Goal: Obtain resource: Download file/media

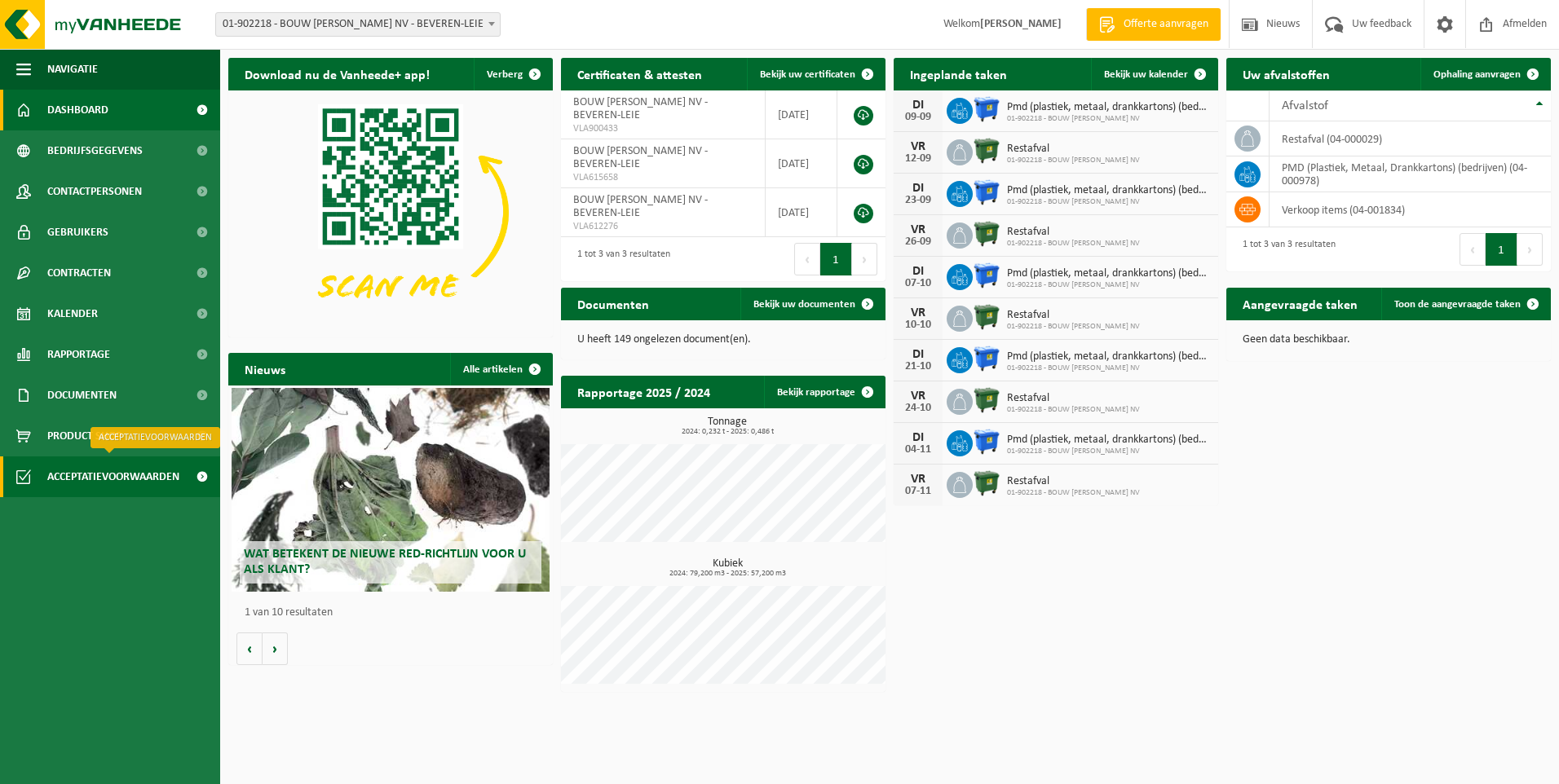
click at [146, 474] on span "Acceptatievoorwaarden" at bounding box center [113, 477] width 132 height 40
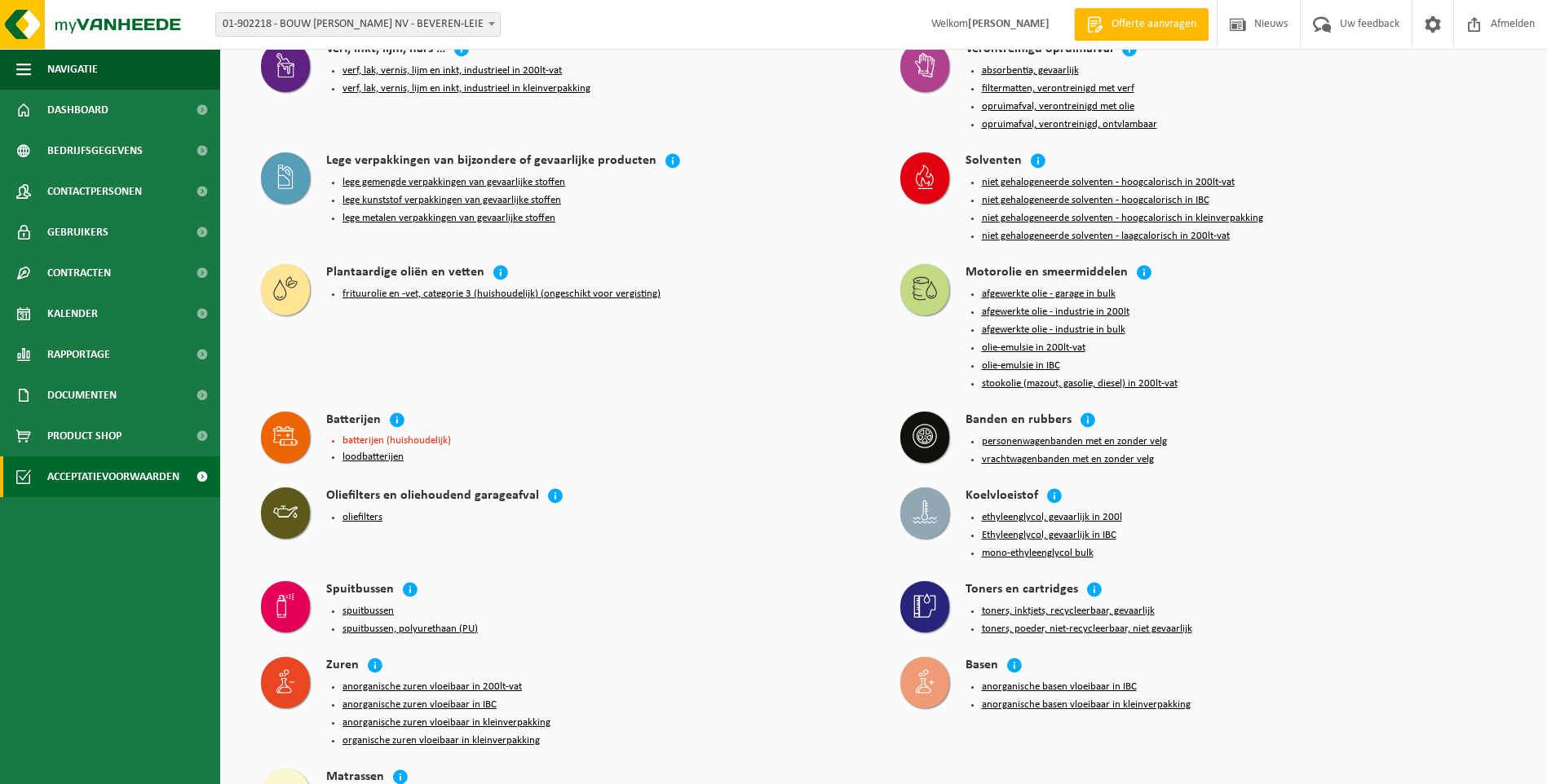
scroll to position [1453, 0]
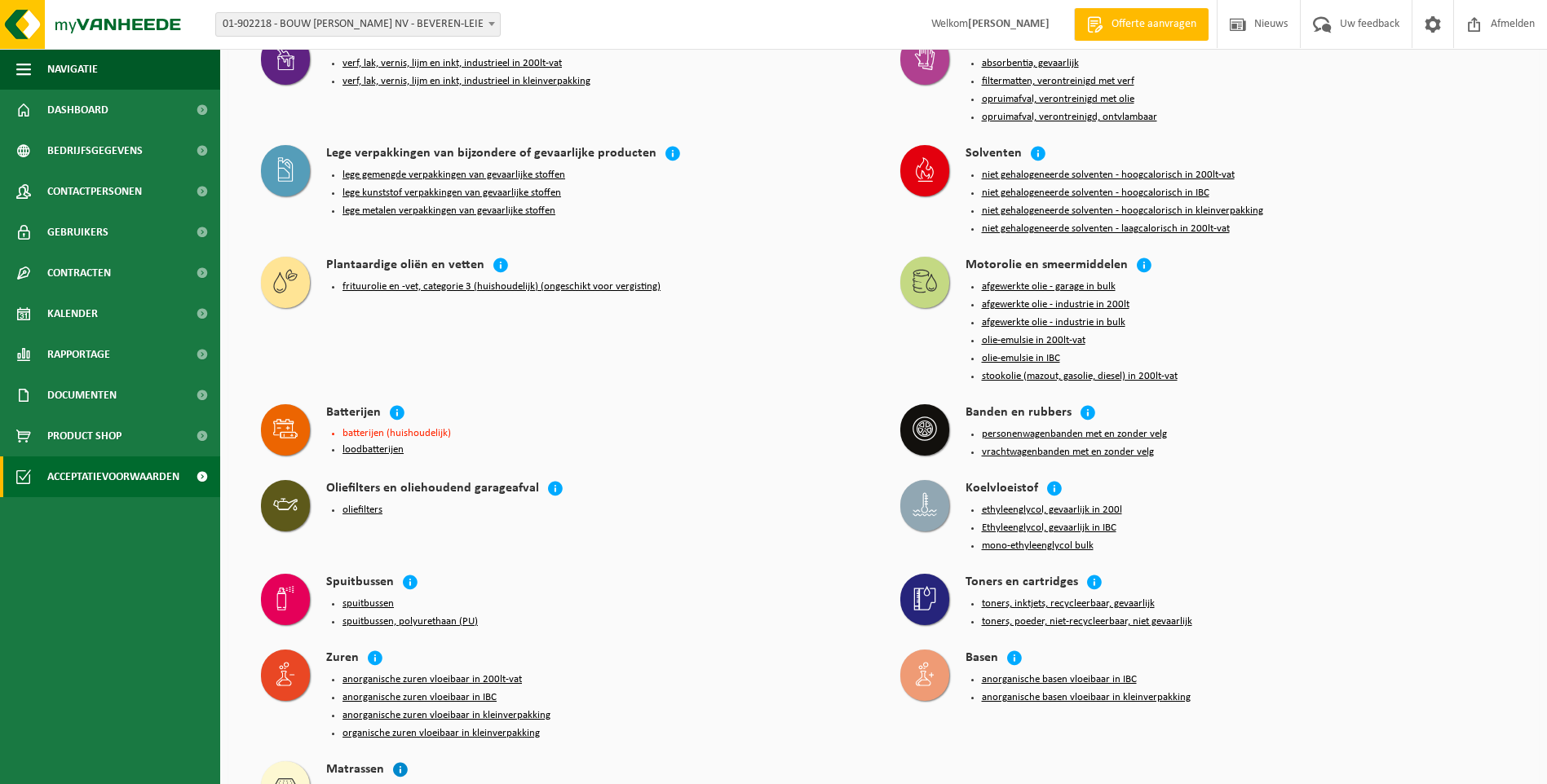
click at [396, 761] on icon at bounding box center [400, 769] width 16 height 16
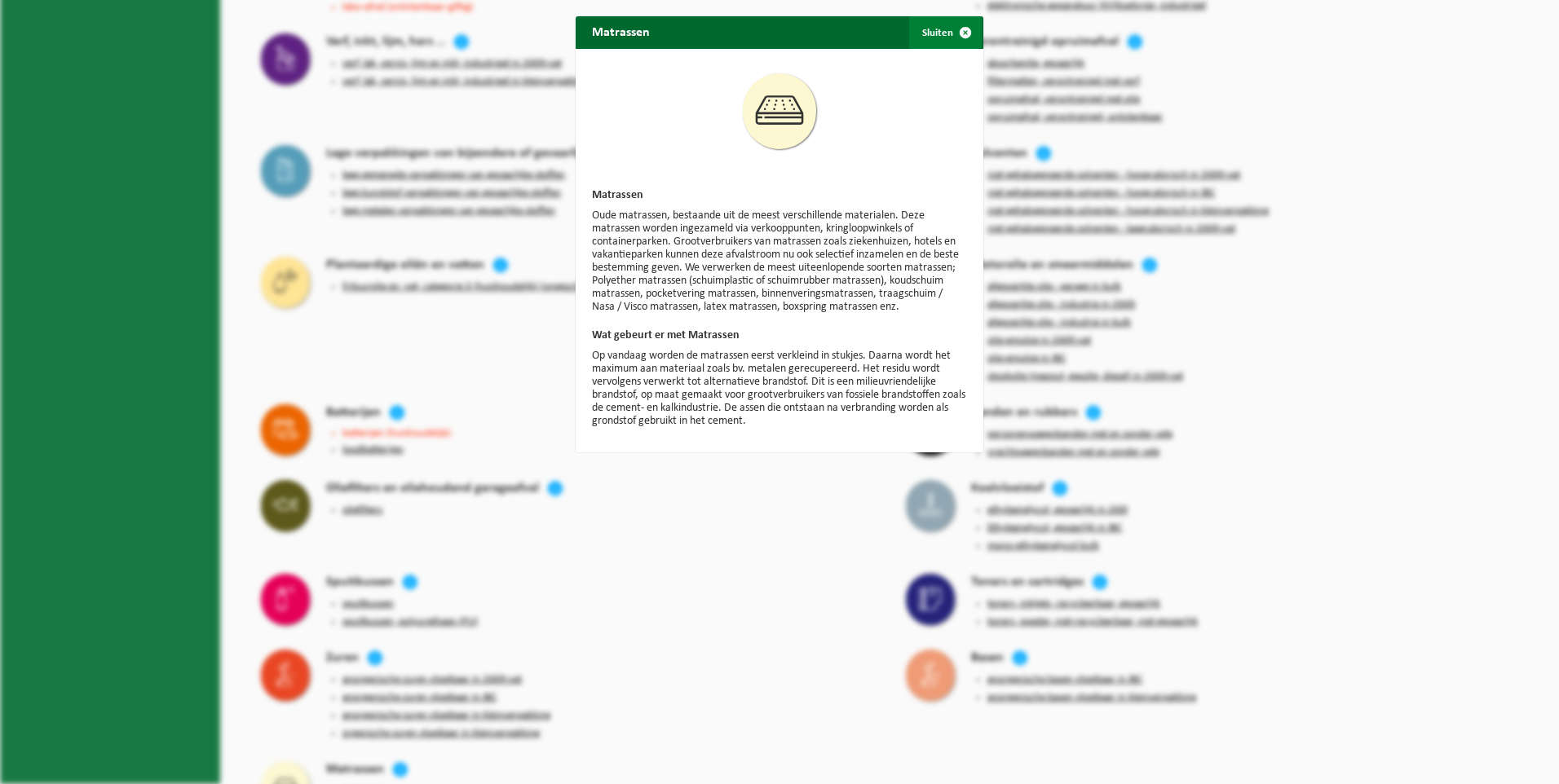
click at [957, 32] on span "button" at bounding box center [965, 32] width 33 height 33
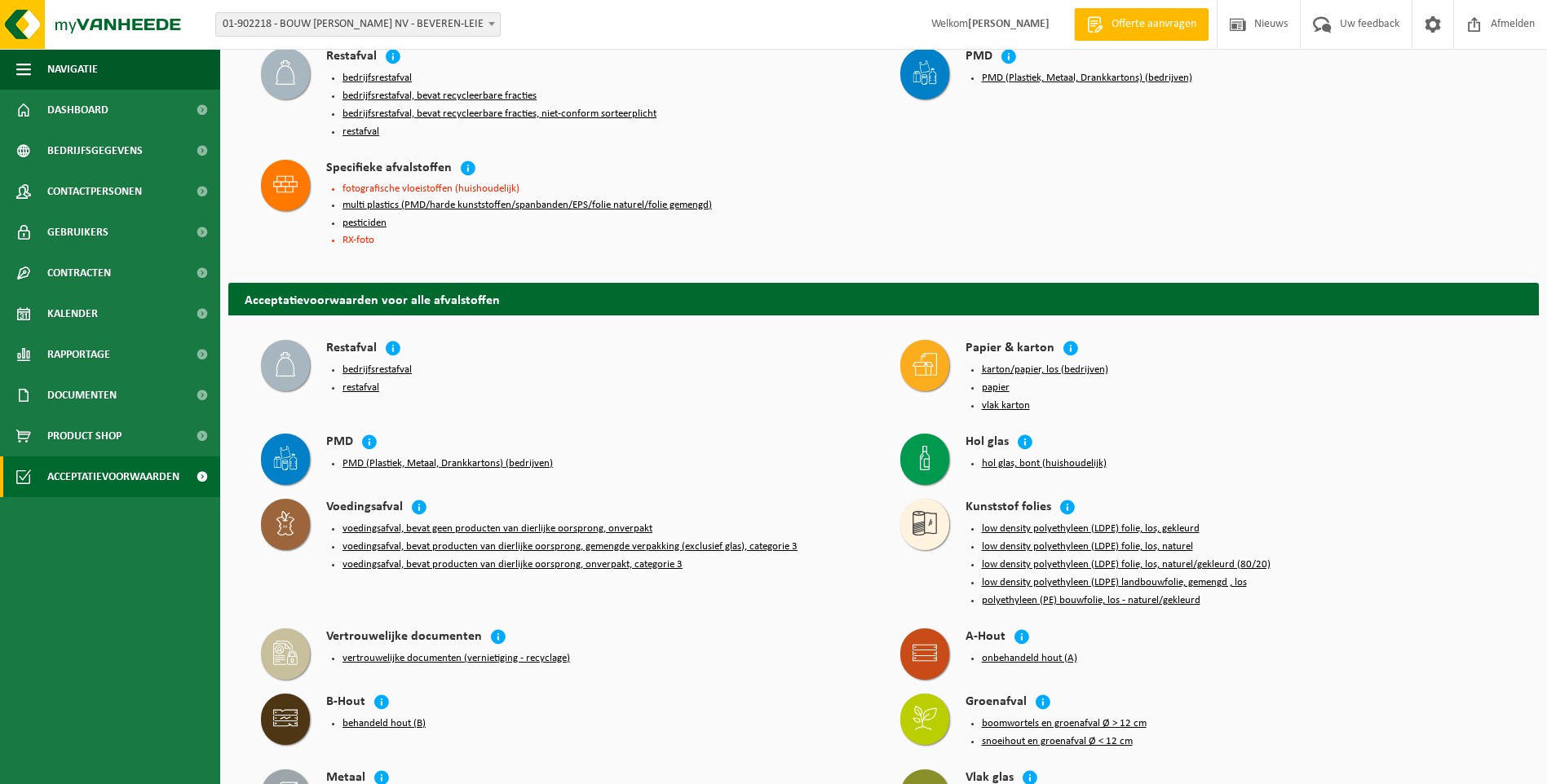
scroll to position [0, 0]
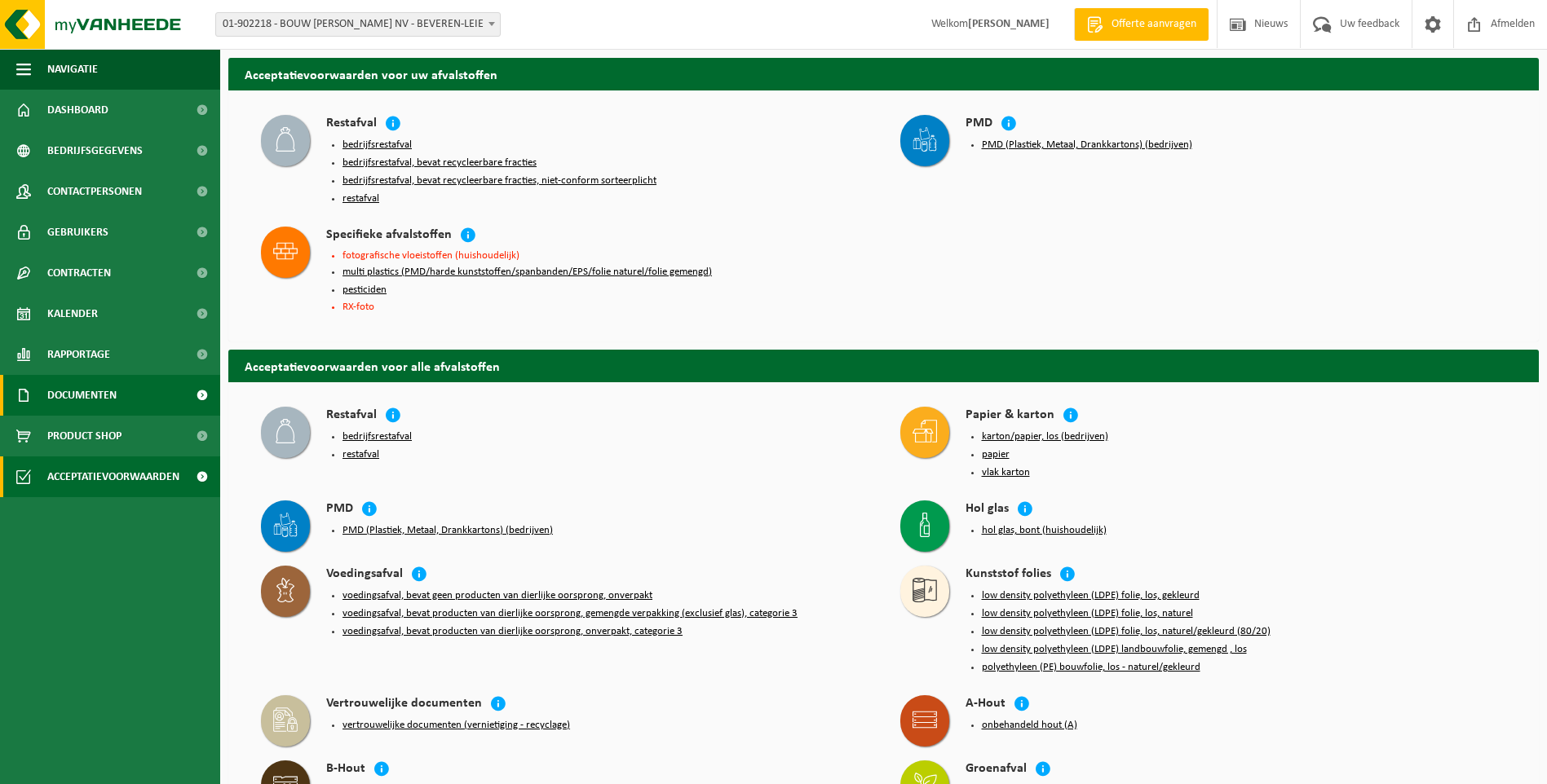
click at [89, 398] on span "Documenten" at bounding box center [82, 395] width 69 height 40
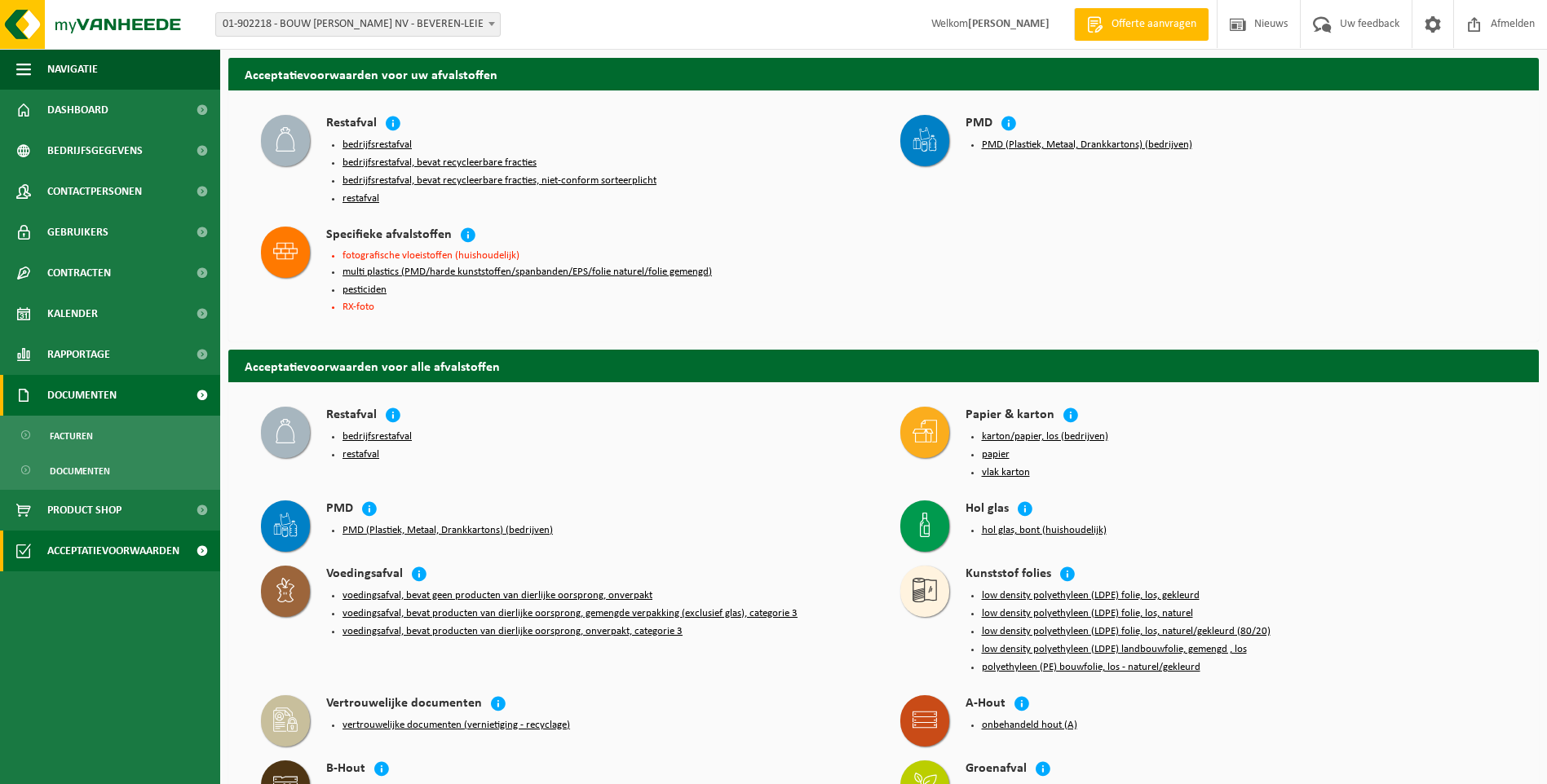
click at [89, 394] on span "Documenten" at bounding box center [82, 395] width 69 height 40
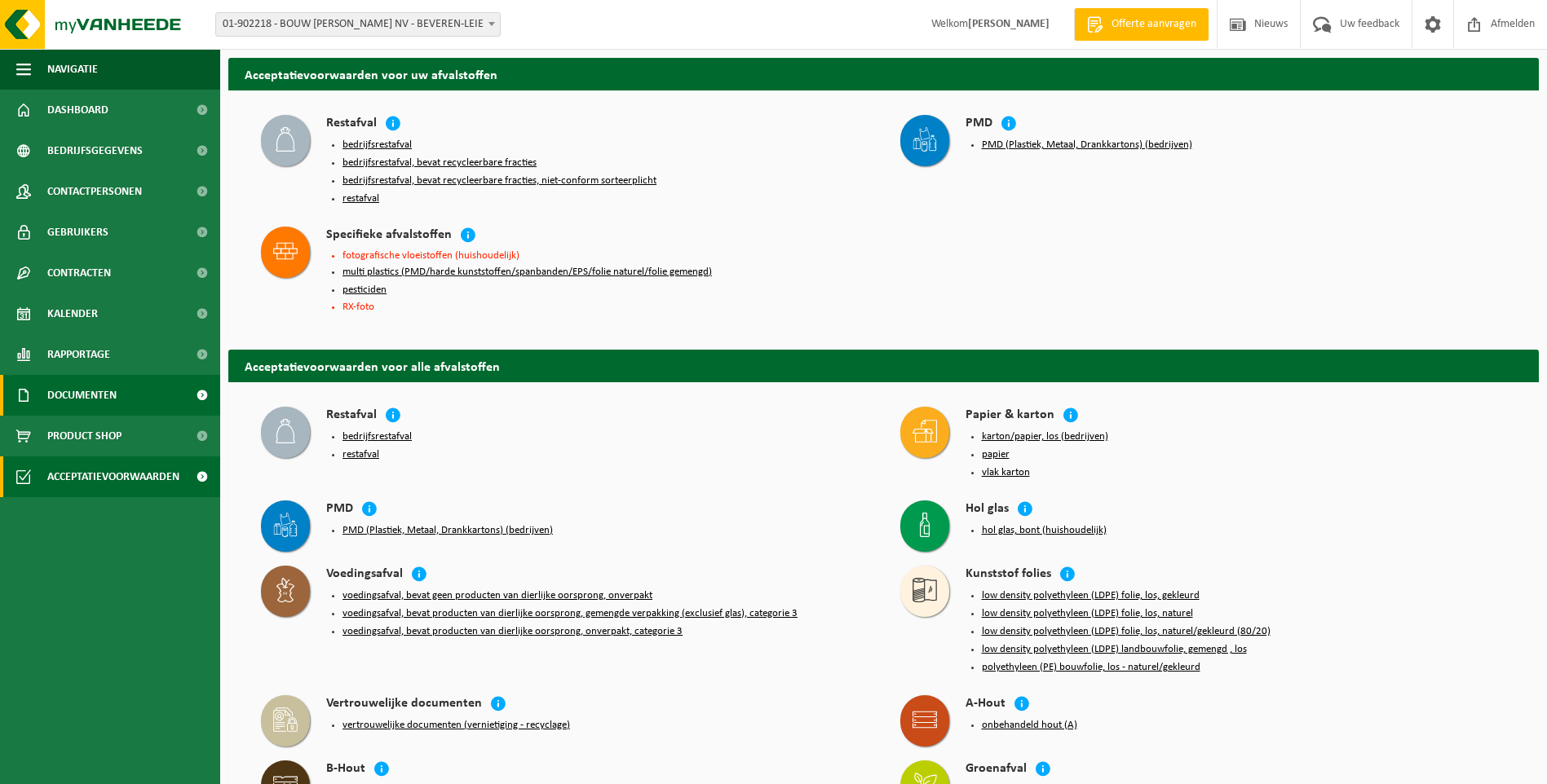
click at [89, 394] on span "Documenten" at bounding box center [82, 395] width 69 height 40
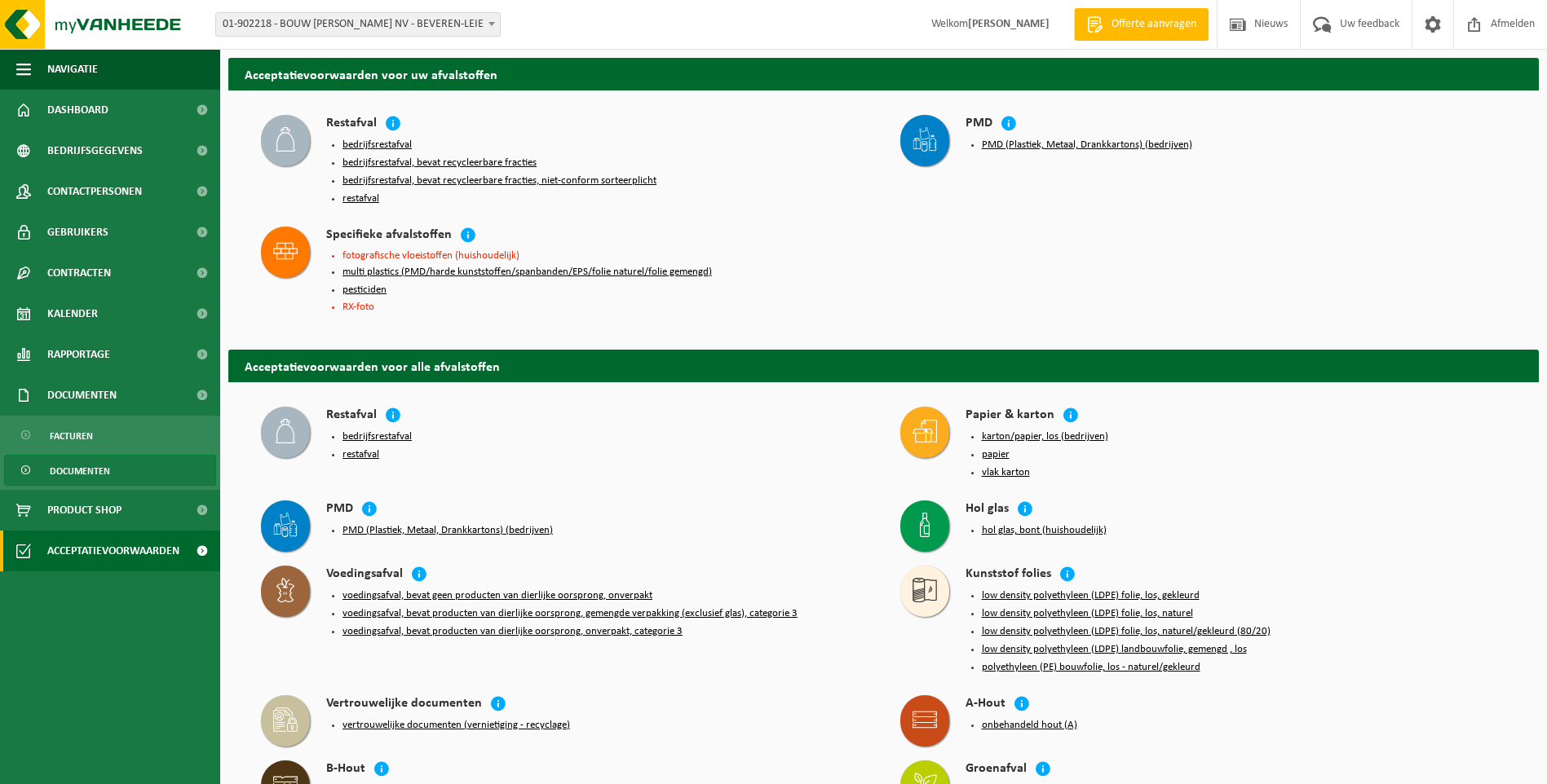
click at [102, 463] on span "Documenten" at bounding box center [80, 471] width 61 height 31
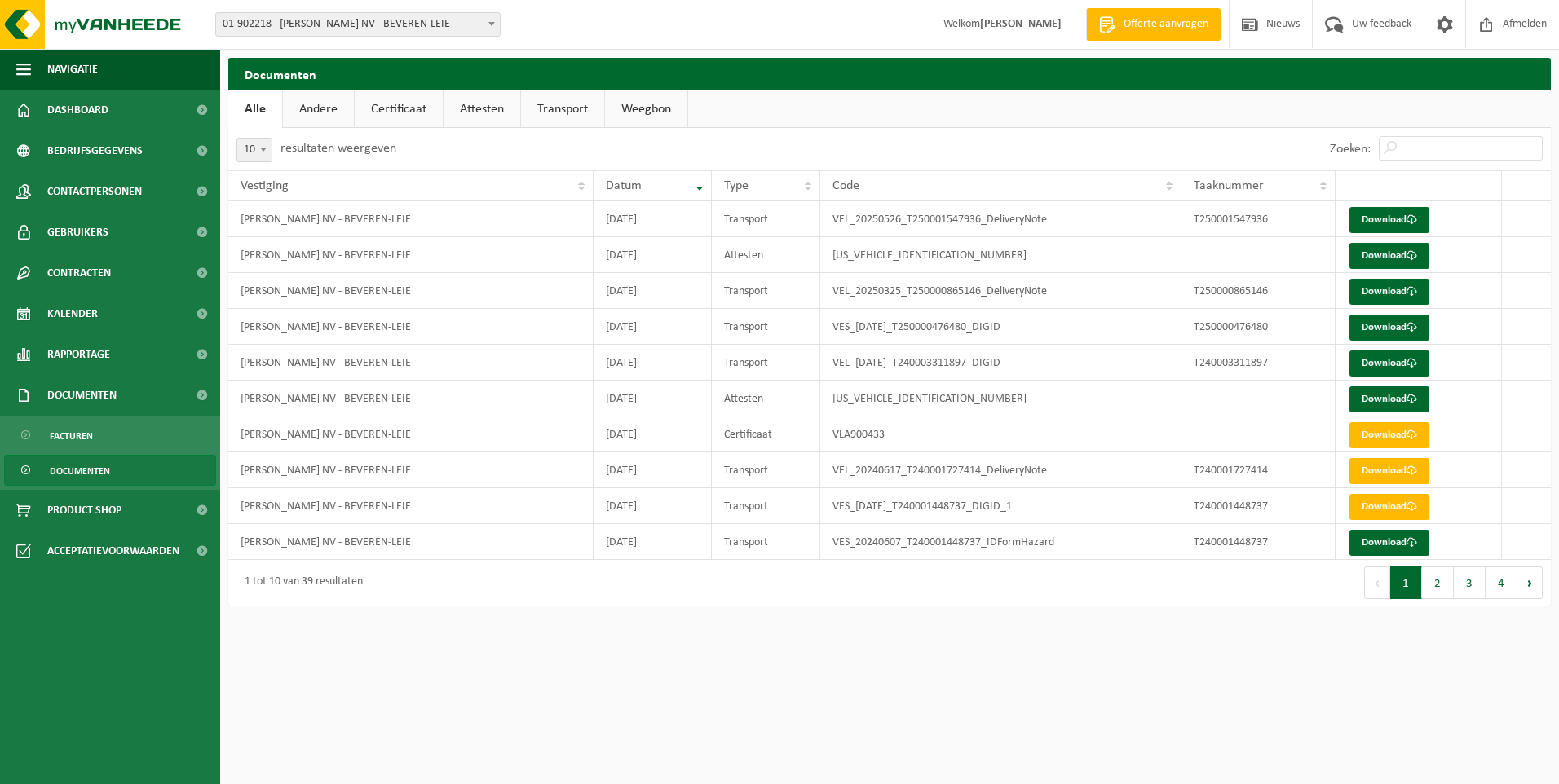
click at [405, 108] on link "Certificaat" at bounding box center [399, 109] width 88 height 38
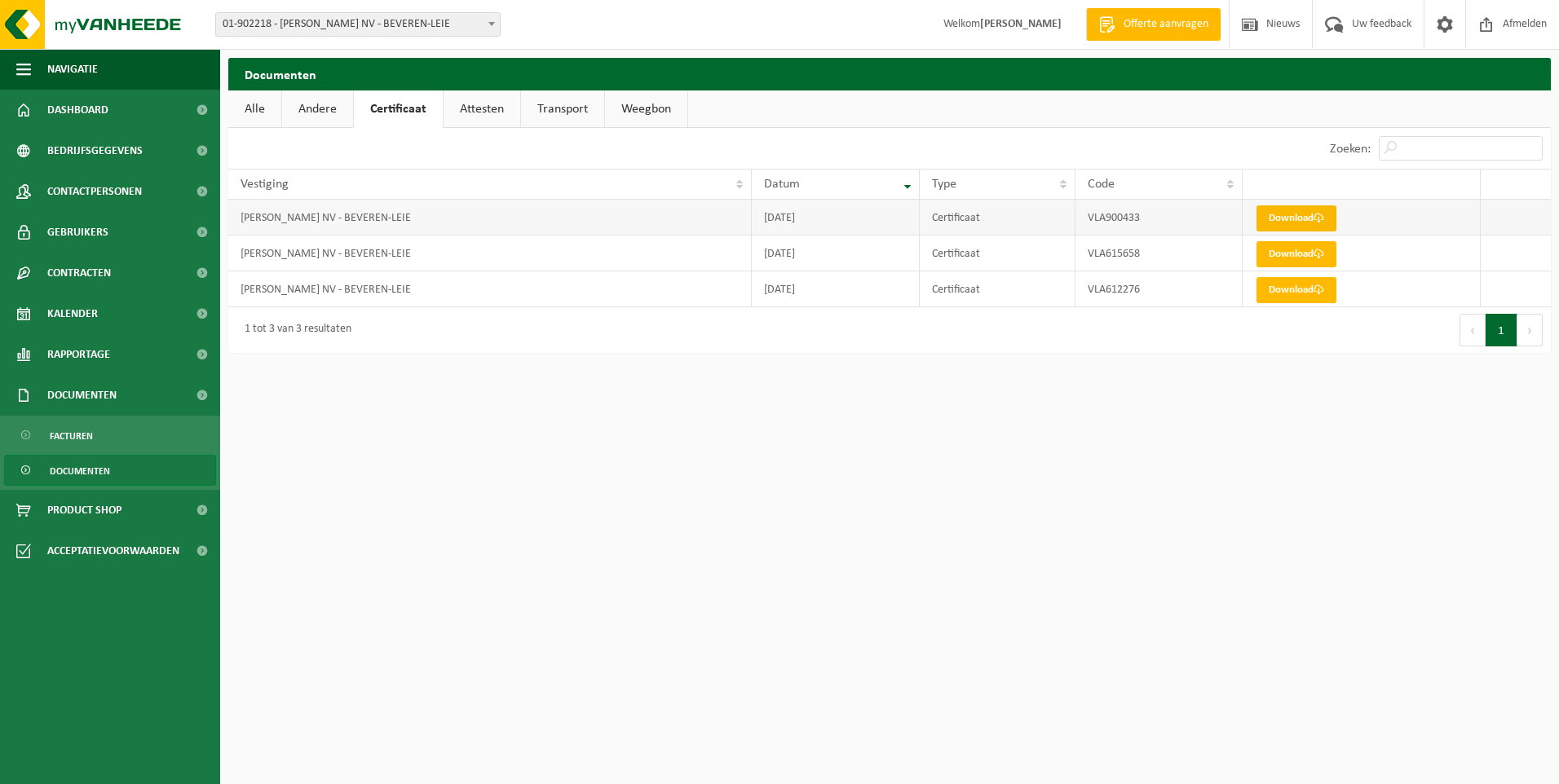
click at [1303, 220] on link "Download" at bounding box center [1296, 218] width 80 height 26
click at [141, 274] on link "Contracten" at bounding box center [110, 273] width 220 height 40
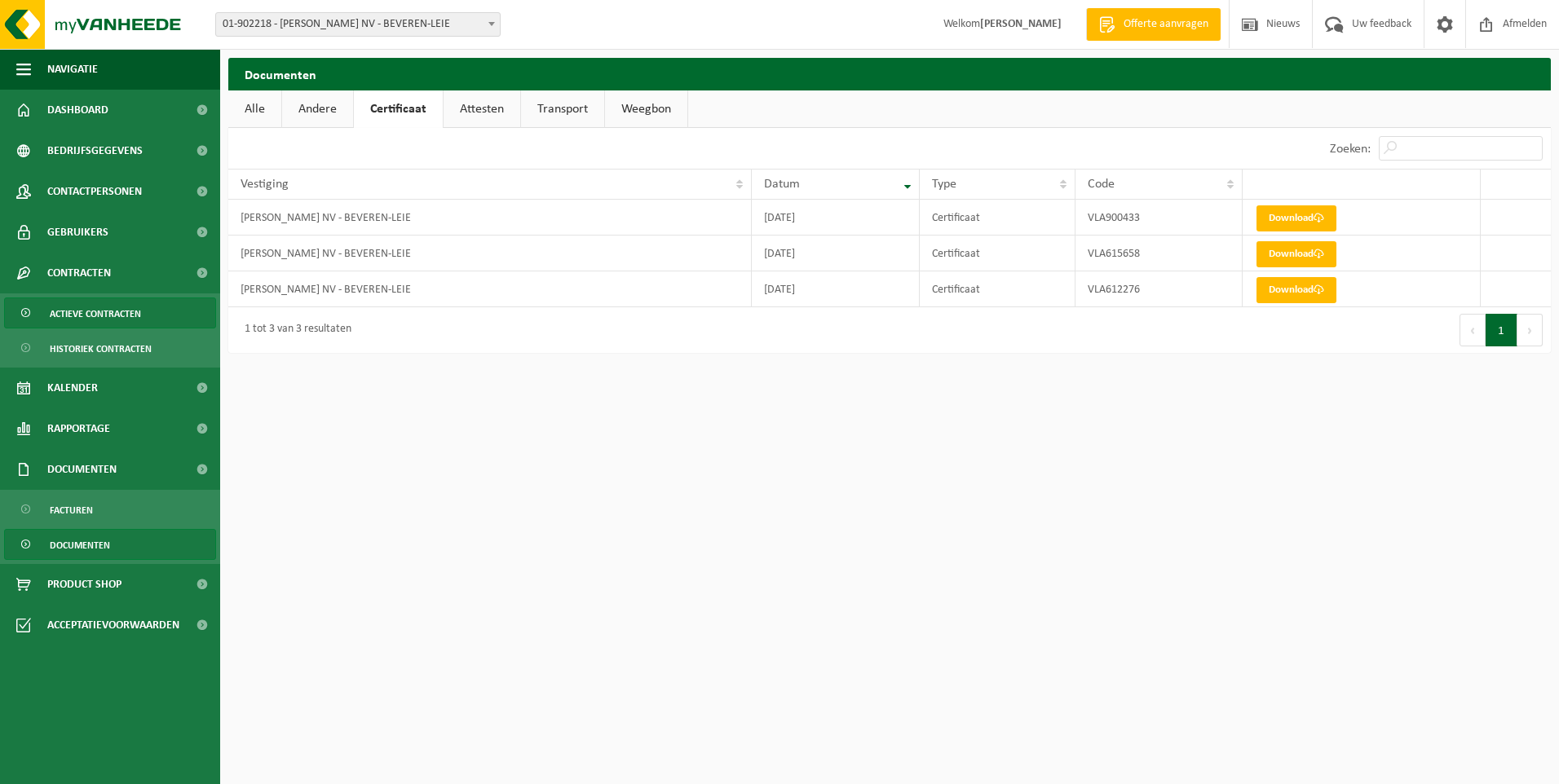
click at [146, 305] on link "Actieve contracten" at bounding box center [110, 313] width 212 height 31
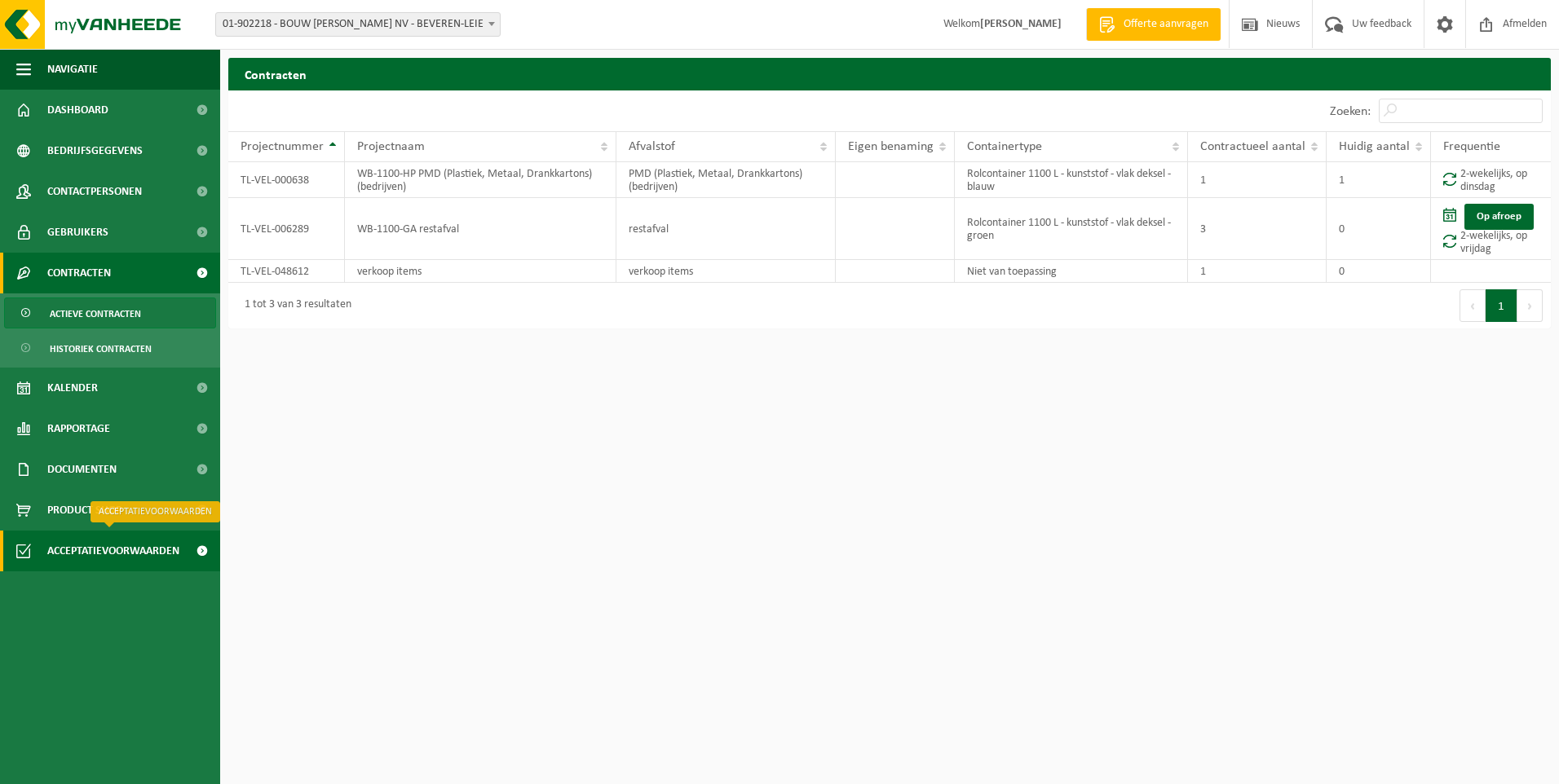
click at [135, 546] on span "Acceptatievoorwaarden" at bounding box center [113, 551] width 132 height 40
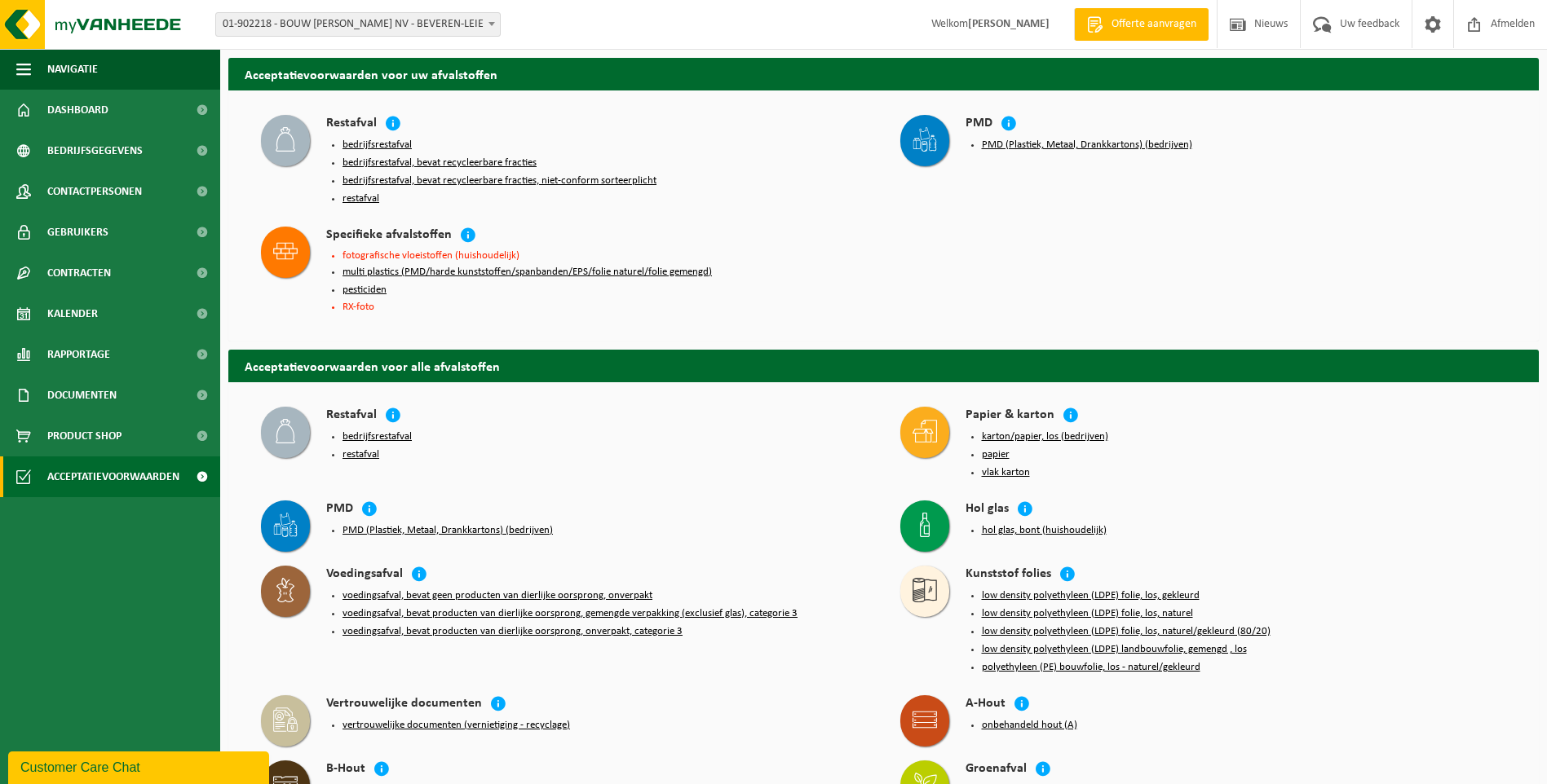
click at [357, 524] on button "PMD (Plastiek, Metaal, Drankkartons) (bedrijven)" at bounding box center [448, 531] width 210 height 13
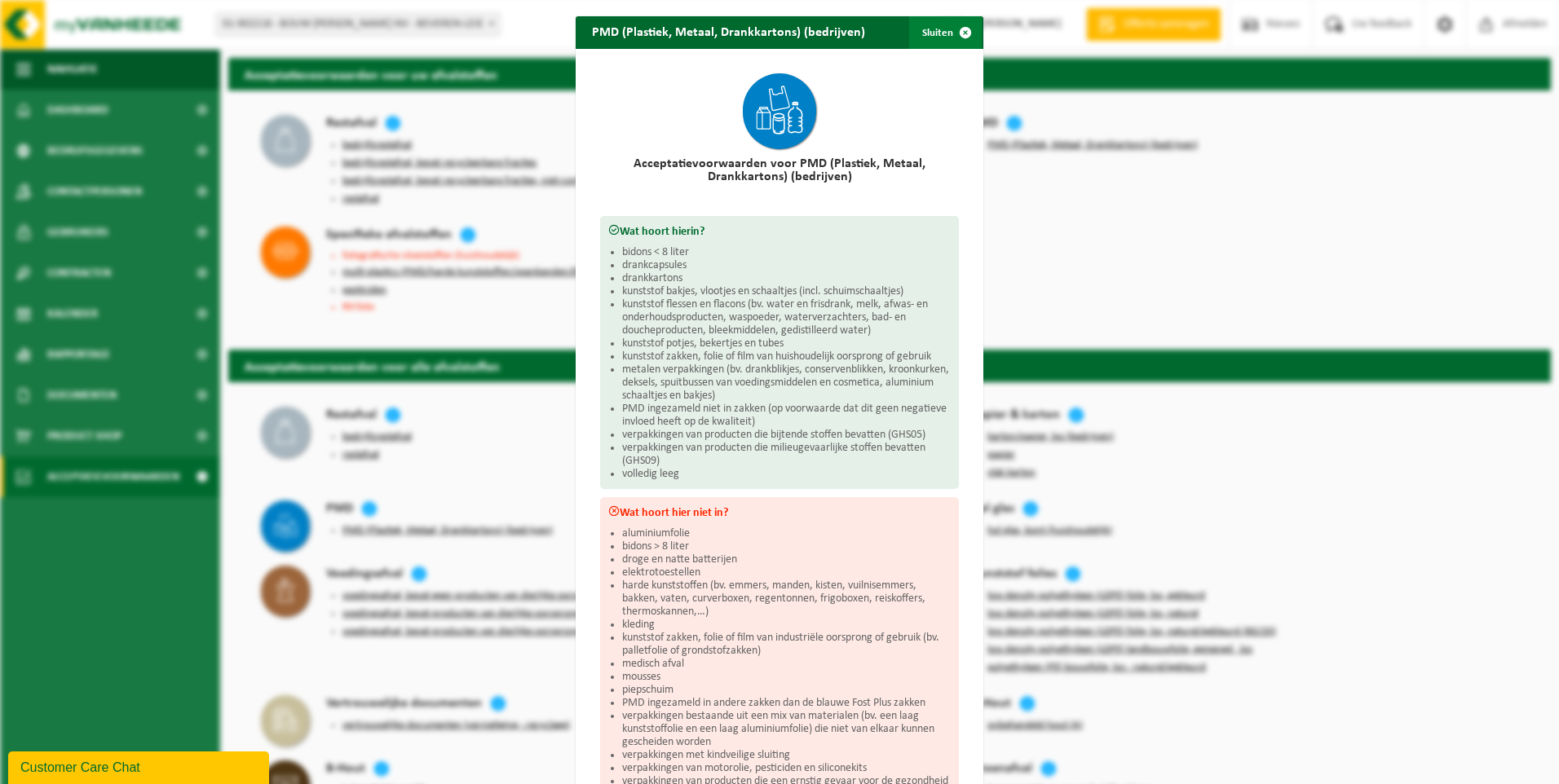
click at [959, 35] on span "button" at bounding box center [965, 32] width 33 height 33
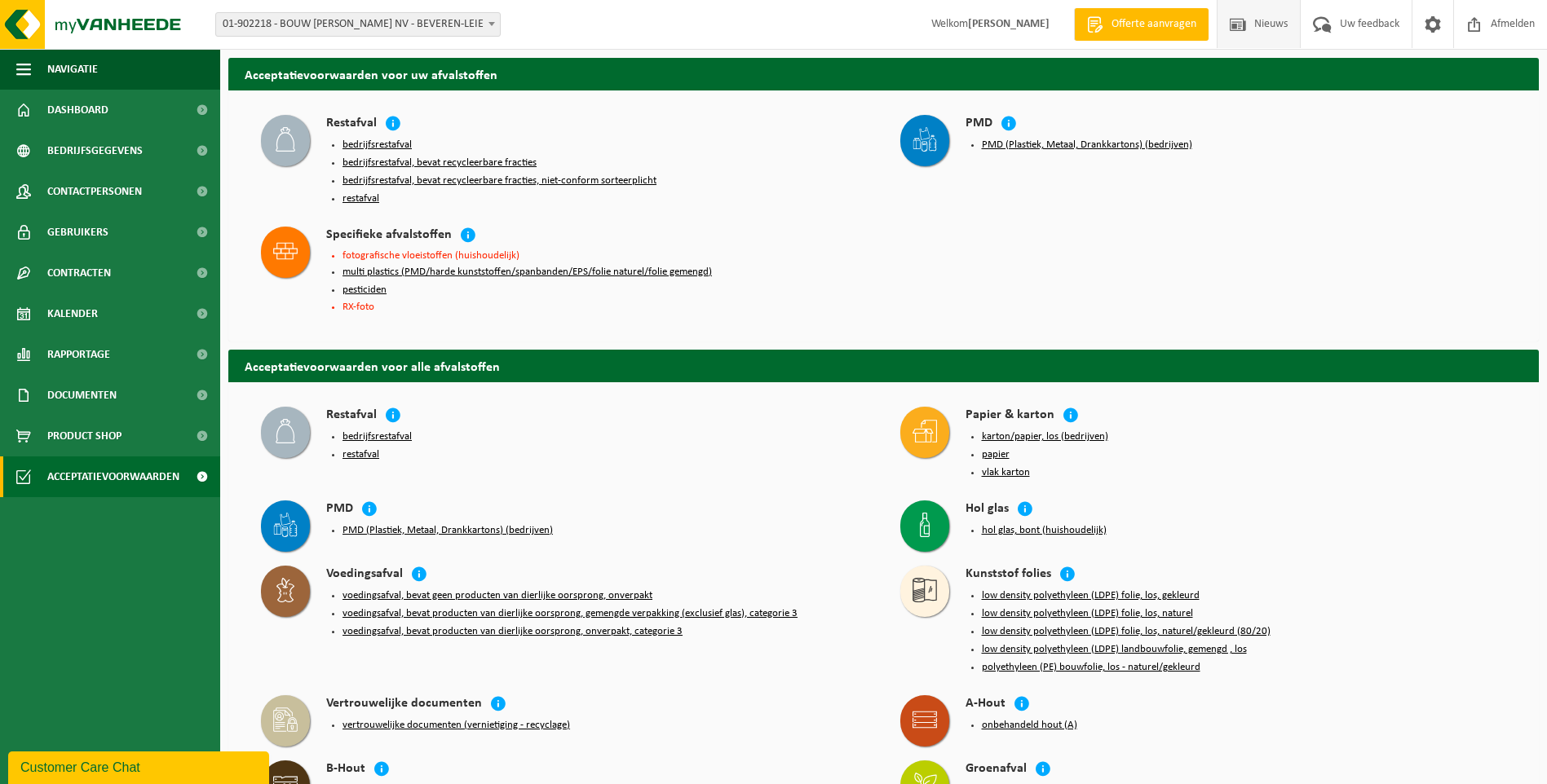
click at [1257, 24] on span "Nieuws" at bounding box center [1271, 24] width 41 height 48
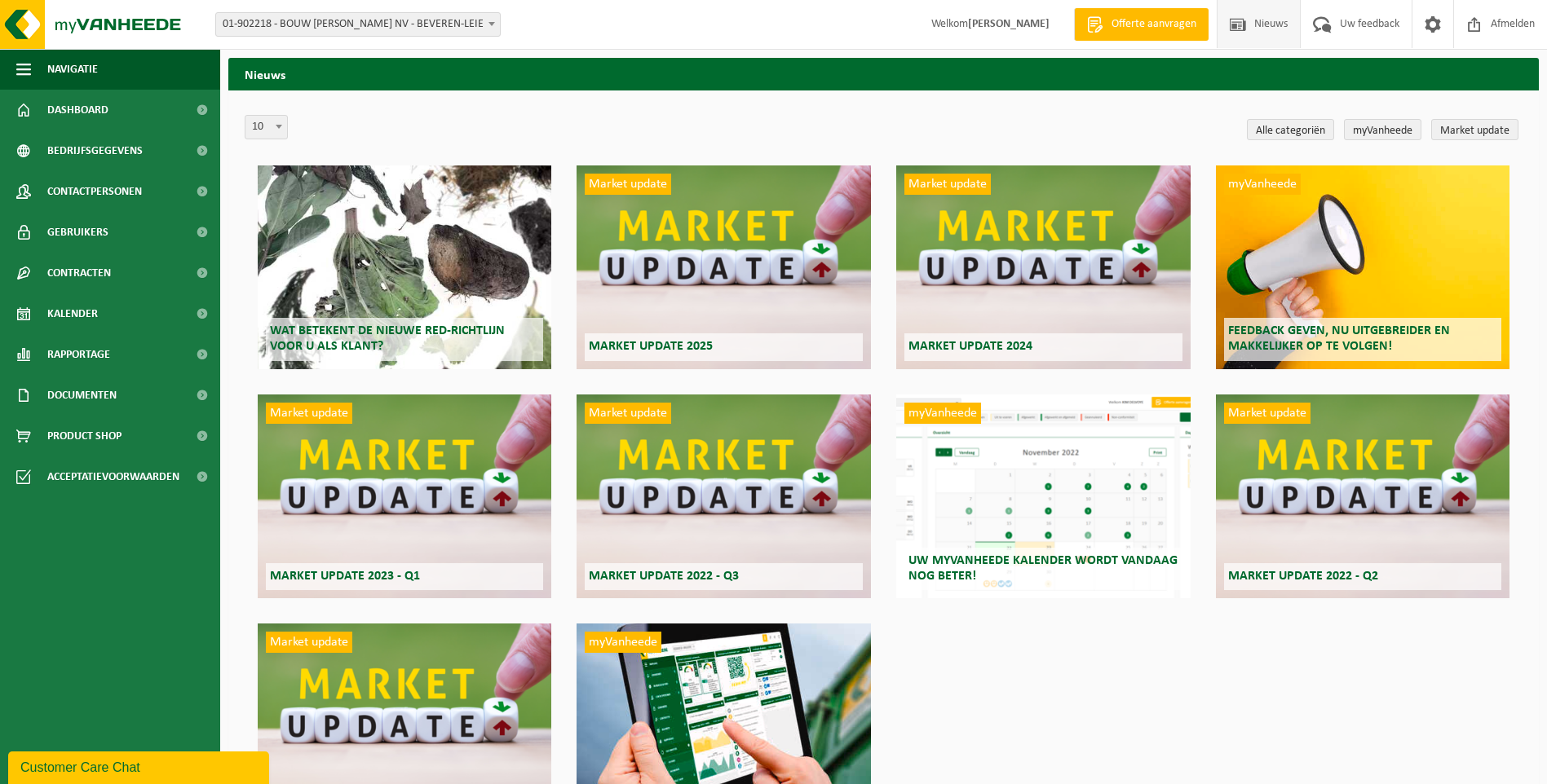
click at [381, 340] on h2 "Wat betekent de nieuwe RED-richtlijn voor u als klant?" at bounding box center [405, 339] width 278 height 42
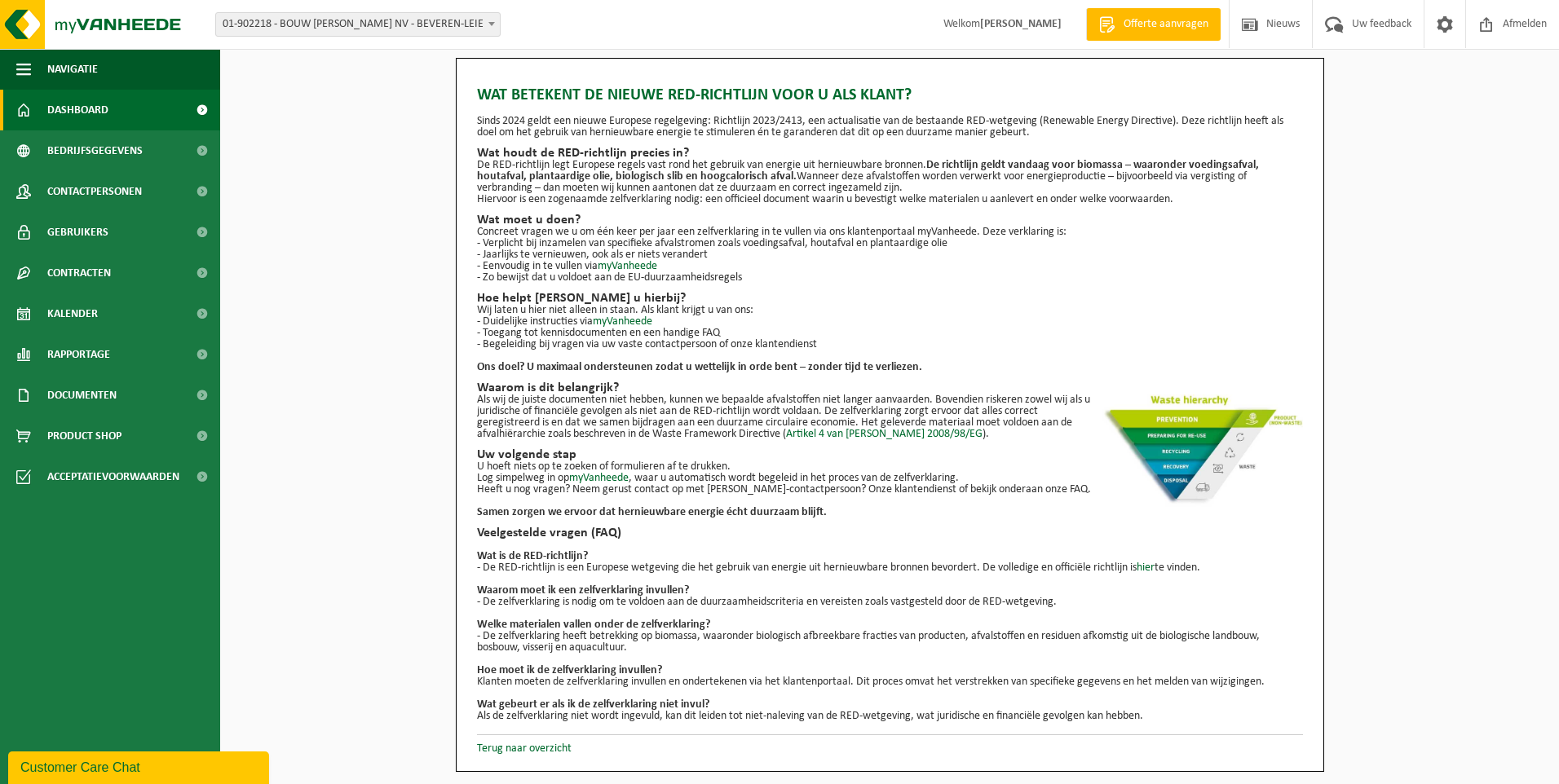
click at [103, 103] on span "Dashboard" at bounding box center [77, 110] width 61 height 40
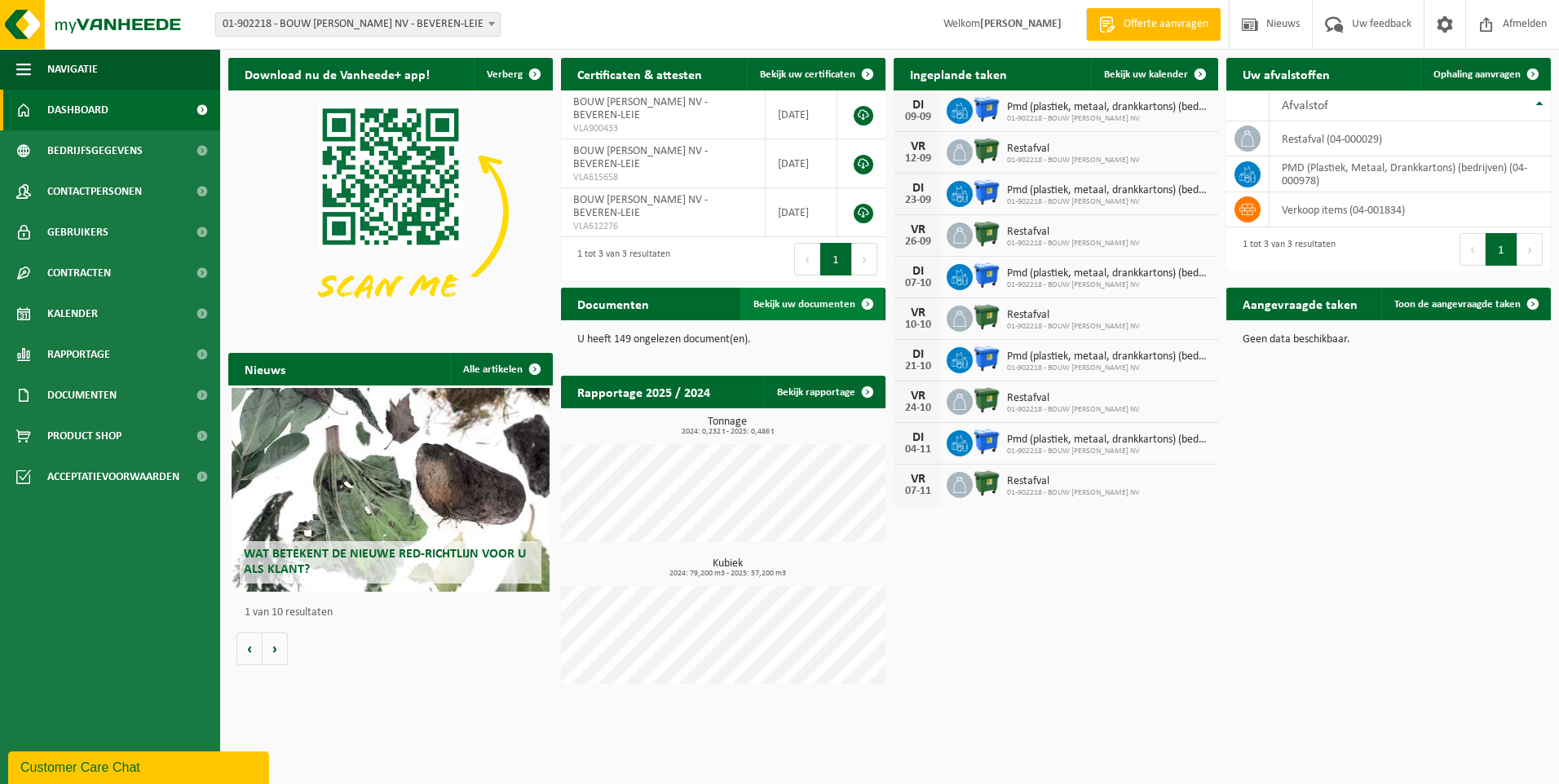
click at [864, 302] on span at bounding box center [867, 304] width 33 height 33
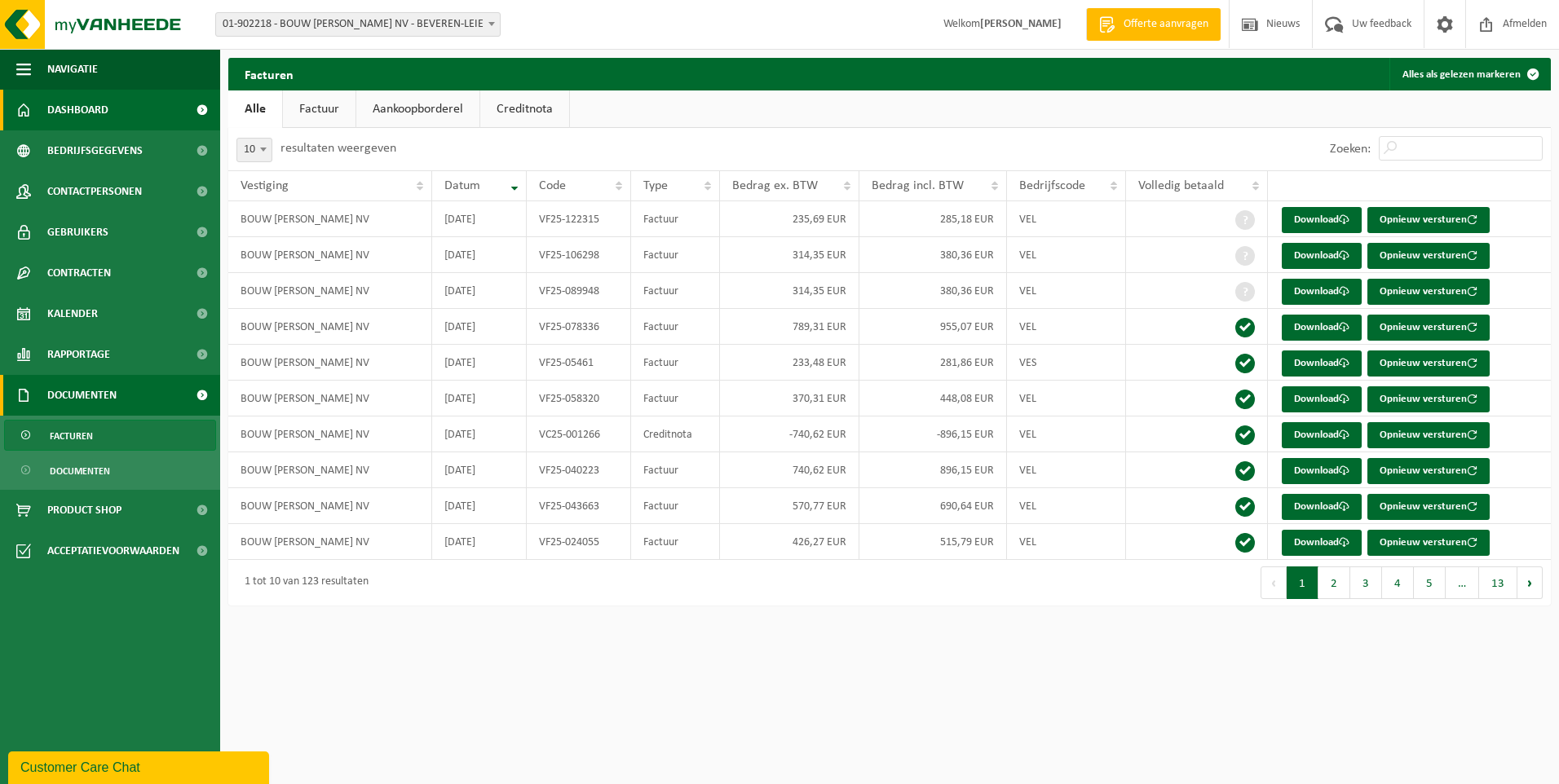
click at [115, 114] on link "Dashboard" at bounding box center [110, 110] width 220 height 40
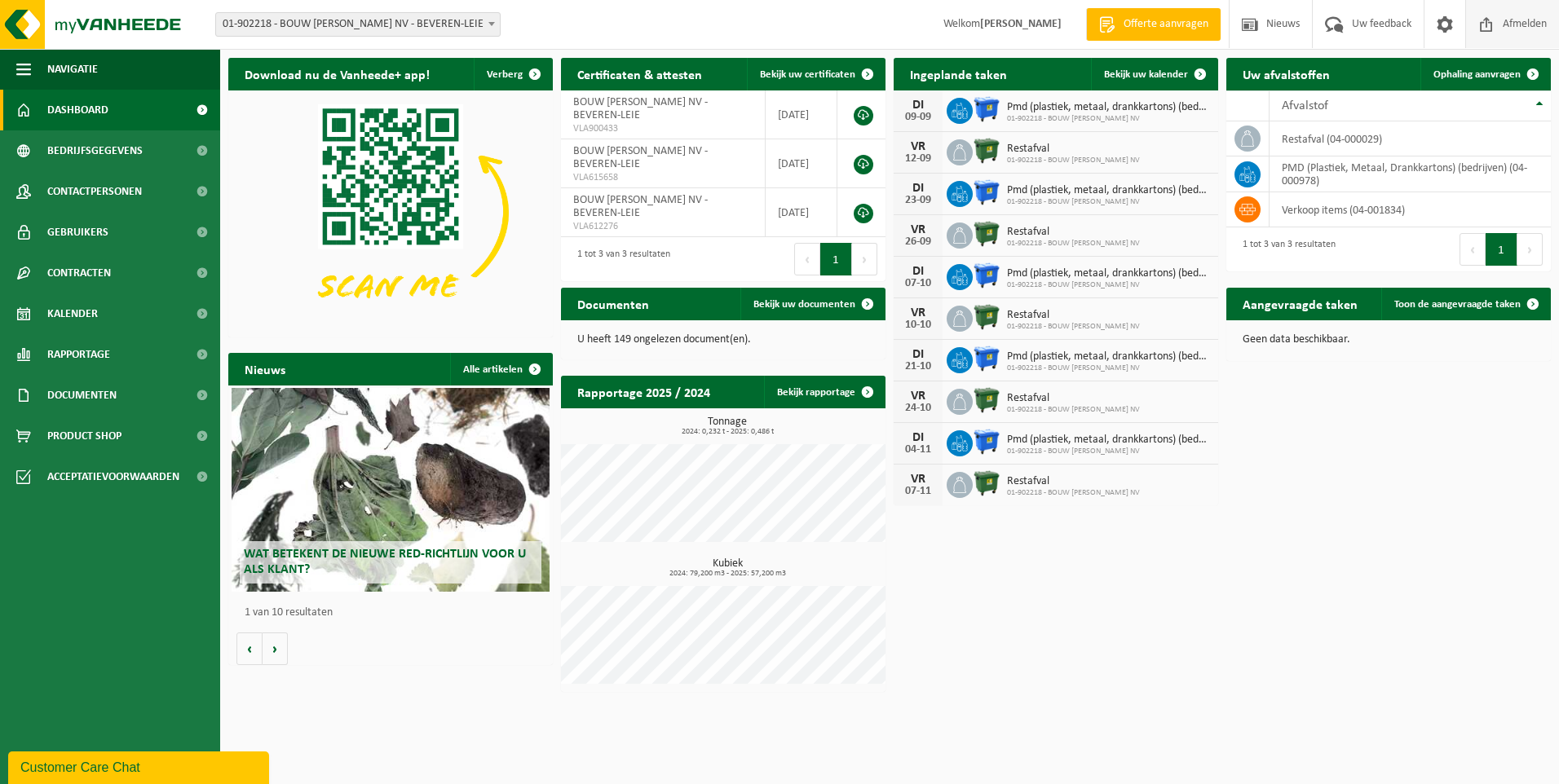
click at [1510, 19] on span "Afmelden" at bounding box center [1525, 24] width 52 height 48
